Goal: Information Seeking & Learning: Learn about a topic

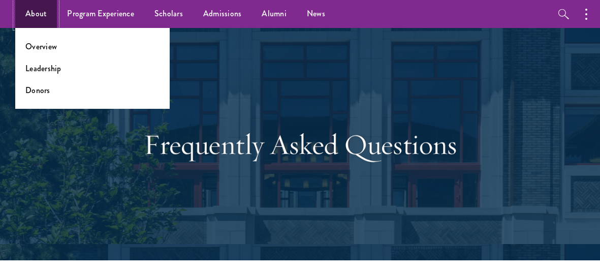
click at [36, 14] on link "About" at bounding box center [36, 14] width 42 height 28
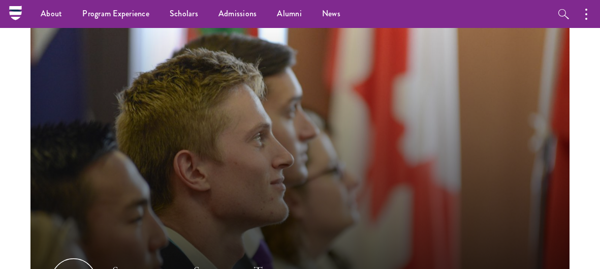
scroll to position [1228, 0]
click at [10, 19] on icon at bounding box center [16, 13] width 16 height 16
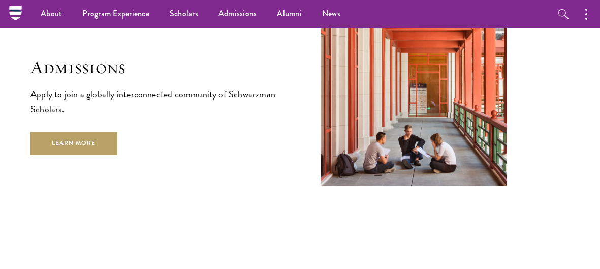
scroll to position [1576, 0]
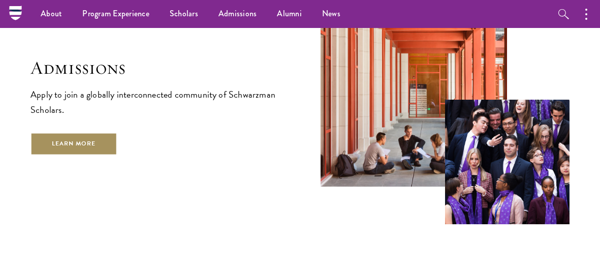
click at [93, 136] on link "Learn More" at bounding box center [74, 144] width 87 height 23
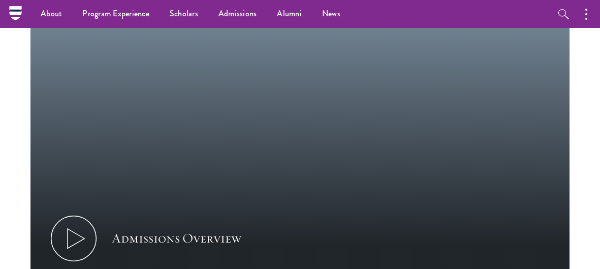
scroll to position [525, 0]
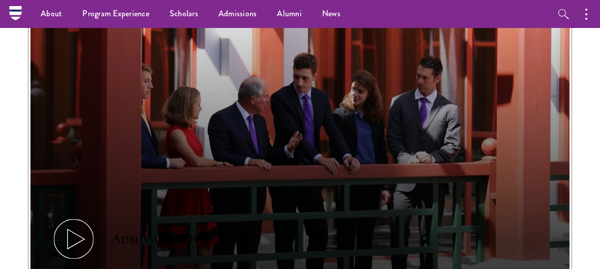
click at [69, 249] on icon at bounding box center [74, 239] width 46 height 46
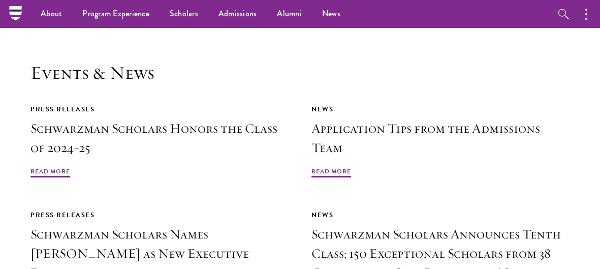
scroll to position [2119, 0]
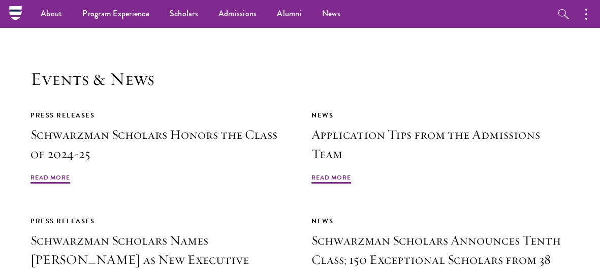
click at [233, 68] on h2 "Events & News" at bounding box center [300, 79] width 539 height 22
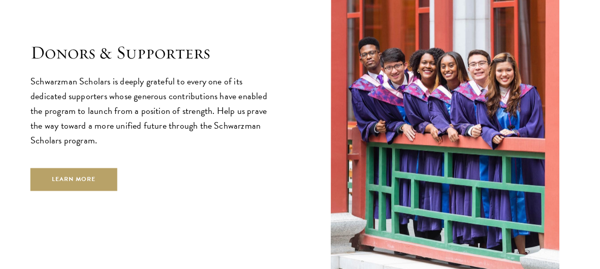
scroll to position [2659, 0]
